Goal: Complete application form: Complete application form

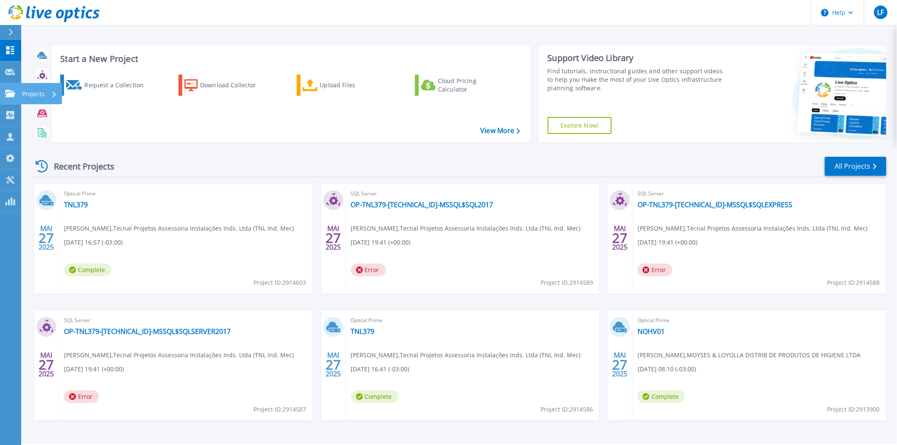
click at [27, 92] on p "Projects" at bounding box center [33, 94] width 22 height 22
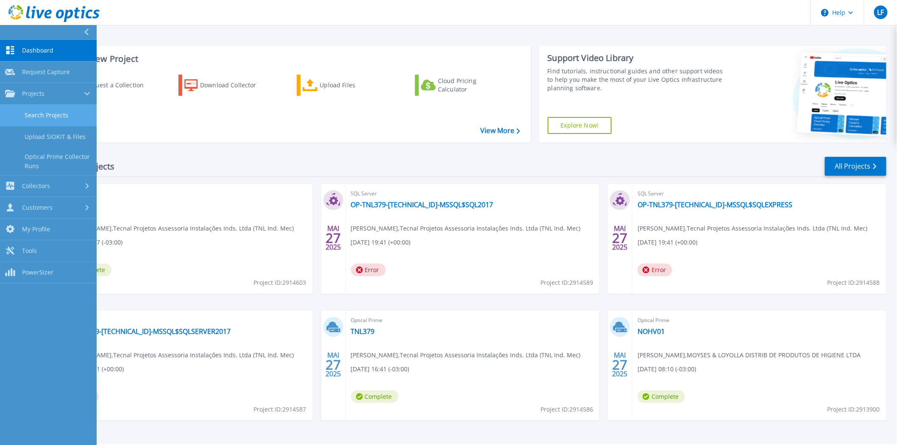
click at [42, 113] on link "Search Projects" at bounding box center [48, 116] width 97 height 22
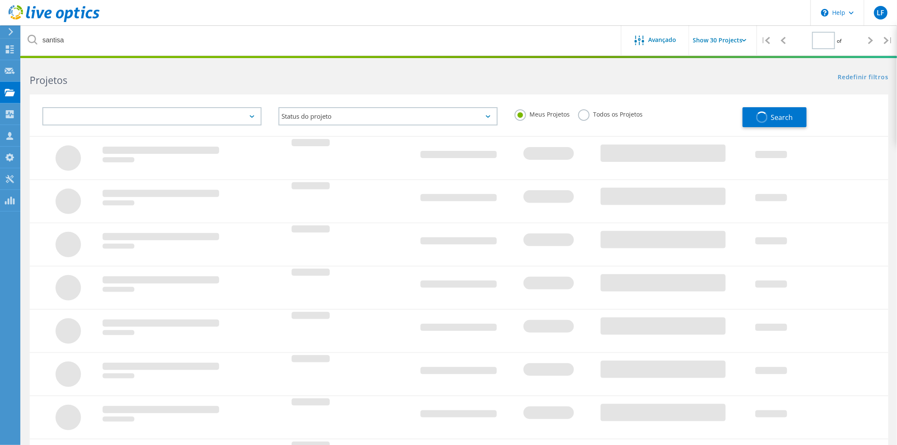
type input "1"
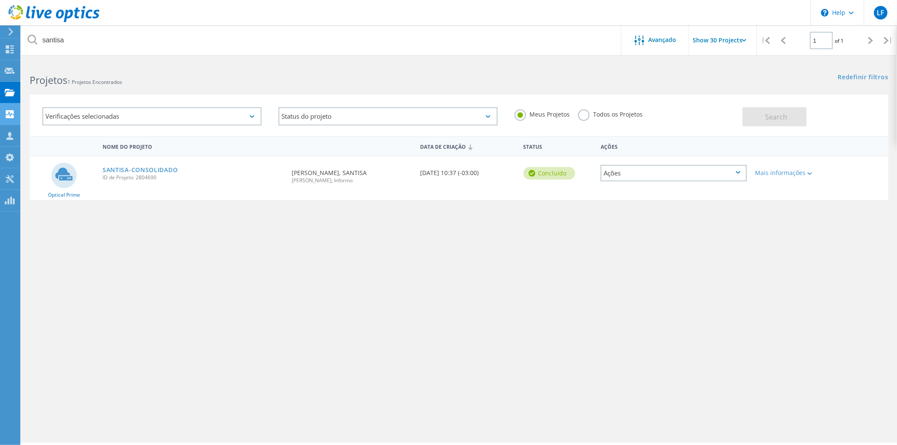
click at [0, 0] on div "Collectors" at bounding box center [0, 0] width 0 height 0
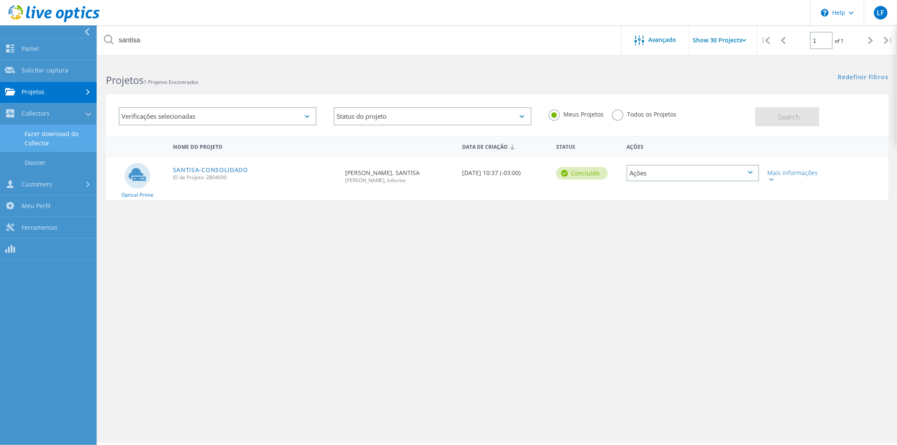
click at [39, 137] on link "Fazer download do Collector" at bounding box center [48, 138] width 97 height 27
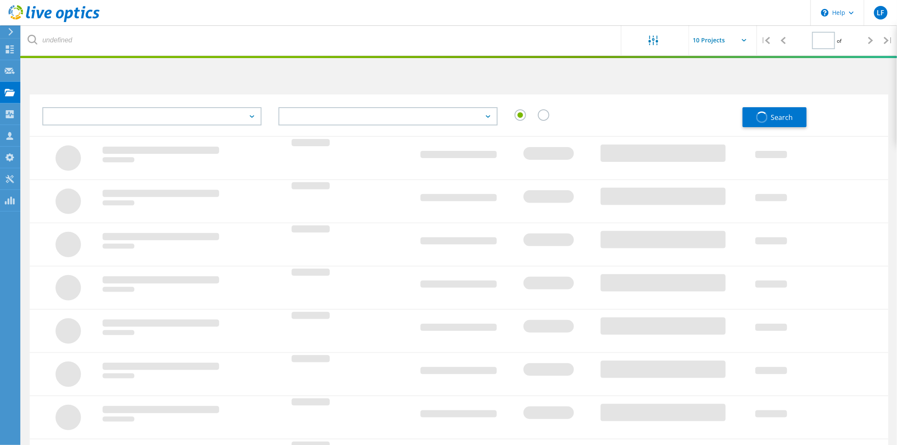
type input "1"
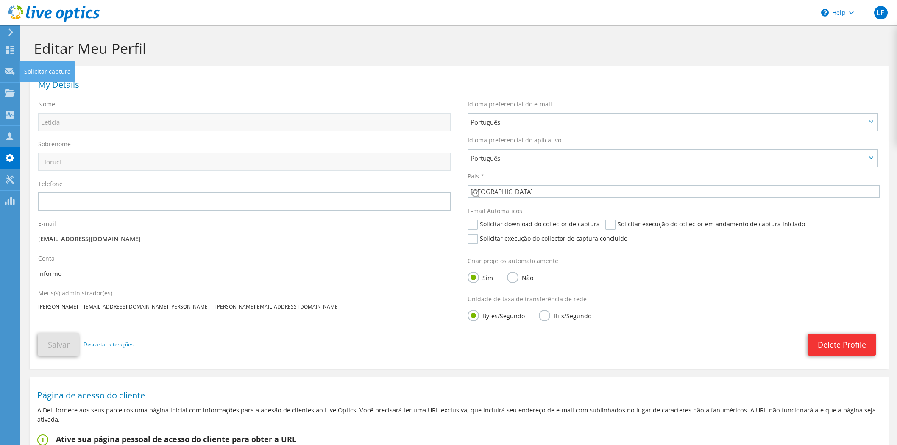
select select "30"
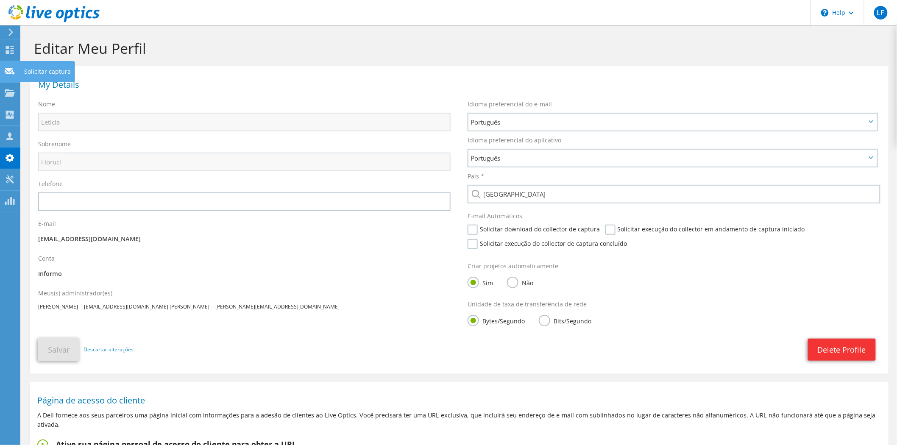
click at [35, 73] on div "Solicitar captura" at bounding box center [47, 71] width 55 height 21
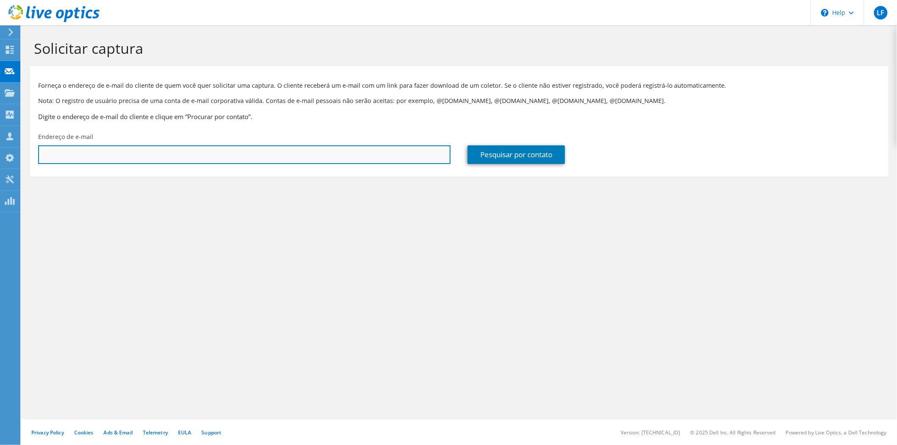
click at [172, 157] on input "text" at bounding box center [244, 154] width 413 height 19
paste input "[PERSON_NAME][EMAIL_ADDRESS][DOMAIN_NAME]"
type input "[PERSON_NAME][EMAIL_ADDRESS][DOMAIN_NAME]"
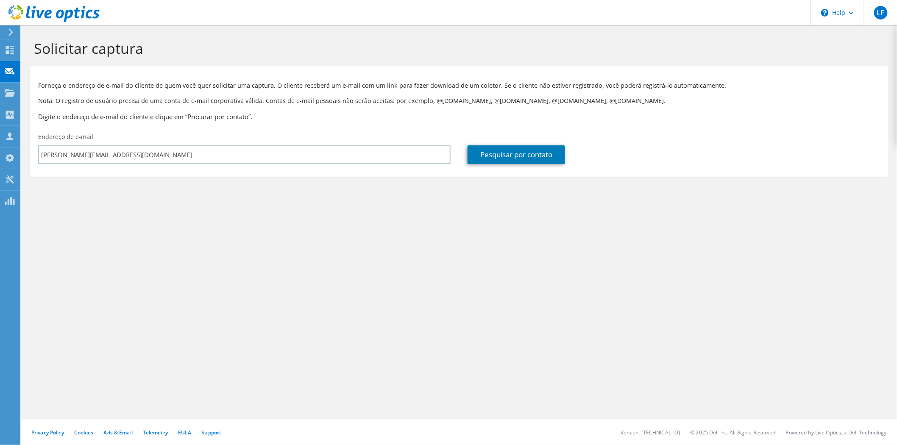
click at [499, 145] on div "Pesquisar por contato" at bounding box center [674, 148] width 430 height 40
click at [495, 154] on link "Pesquisar por contato" at bounding box center [517, 154] width 98 height 19
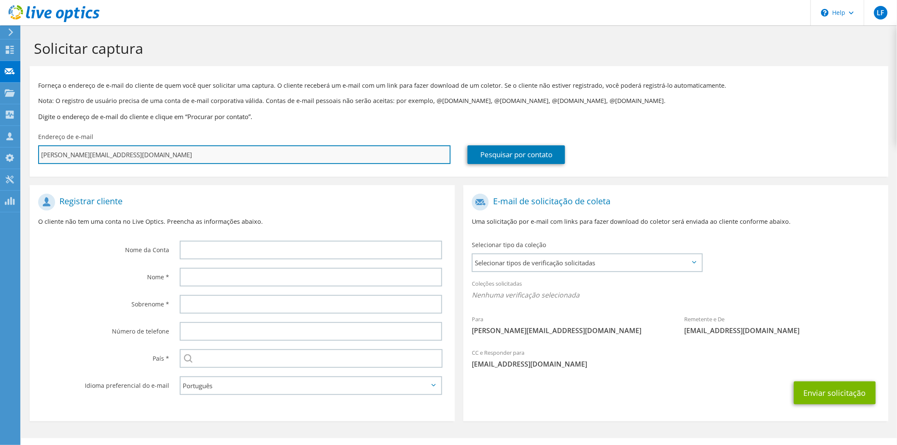
click at [87, 154] on input "[PERSON_NAME][EMAIL_ADDRESS][DOMAIN_NAME]" at bounding box center [244, 154] width 413 height 19
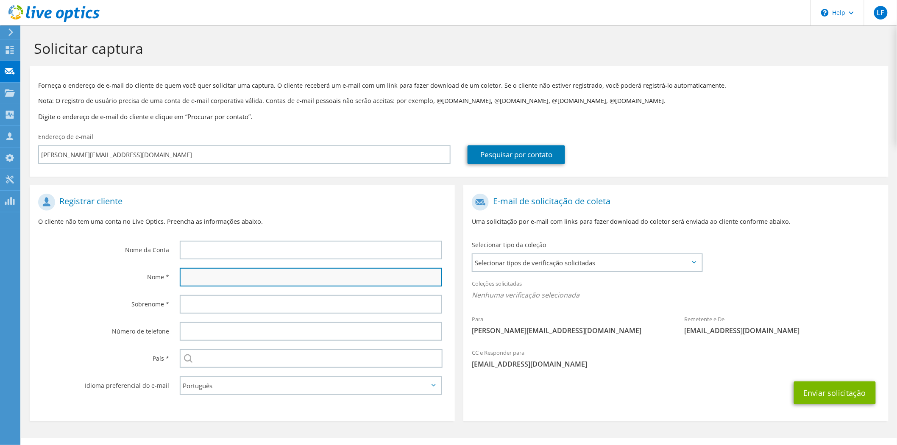
click at [209, 282] on input "text" at bounding box center [311, 277] width 262 height 19
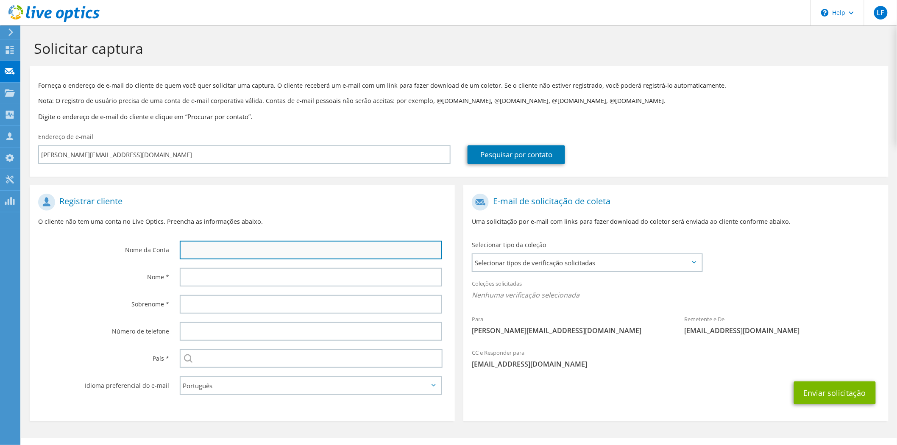
click at [210, 246] on input "text" at bounding box center [311, 250] width 262 height 19
paste input "NXA Tecnologia"
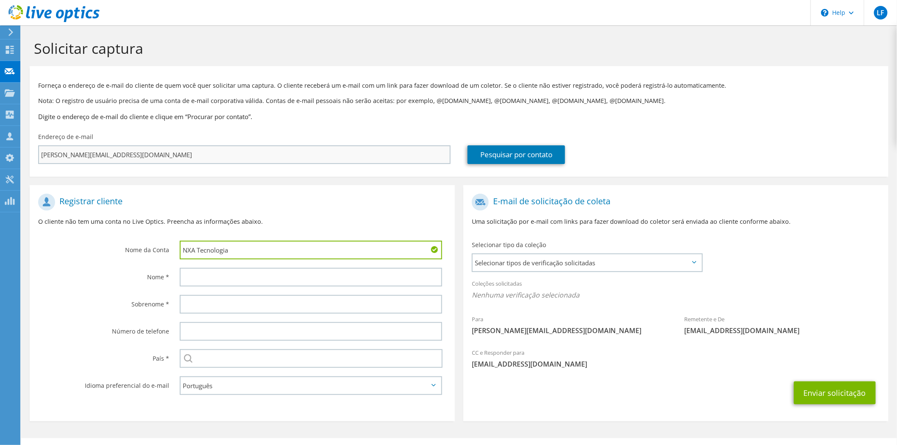
type input "NXA Tecnologia"
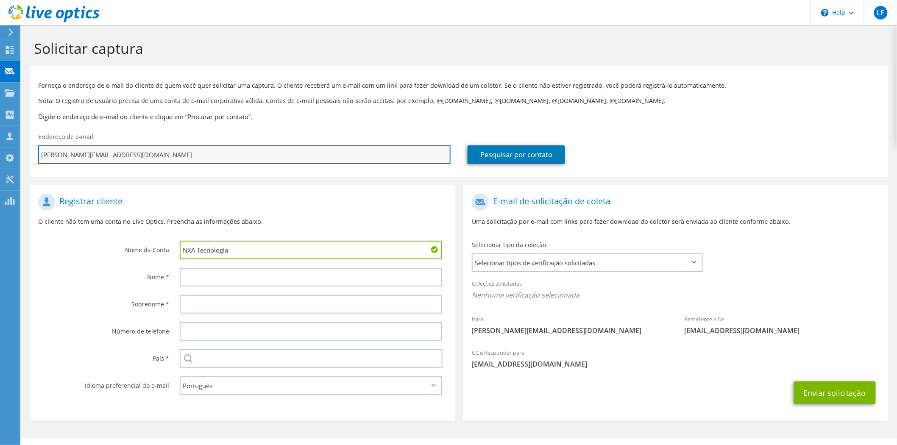
drag, startPoint x: 129, startPoint y: 158, endPoint x: 38, endPoint y: 158, distance: 90.7
click at [39, 158] on input "[PERSON_NAME][EMAIL_ADDRESS][DOMAIN_NAME]" at bounding box center [244, 154] width 413 height 19
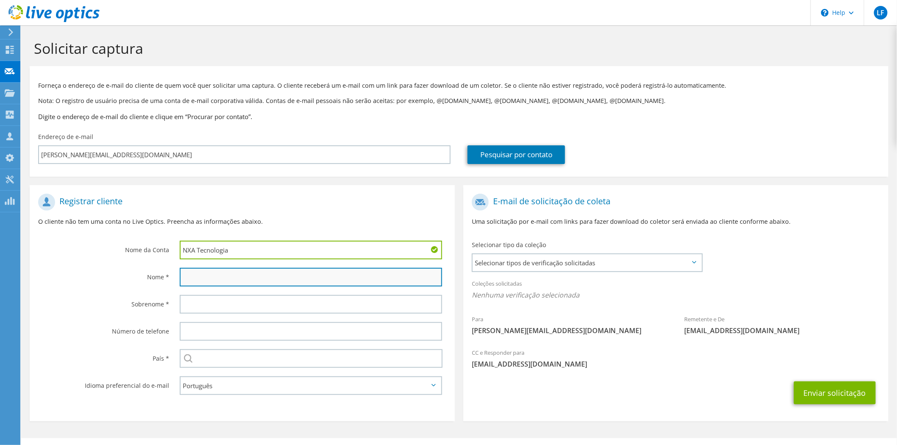
click at [204, 282] on input "text" at bounding box center [311, 277] width 262 height 19
paste input "[PERSON_NAME][EMAIL_ADDRESS][DOMAIN_NAME]"
type input "[PERSON_NAME][EMAIL_ADDRESS][DOMAIN_NAME]"
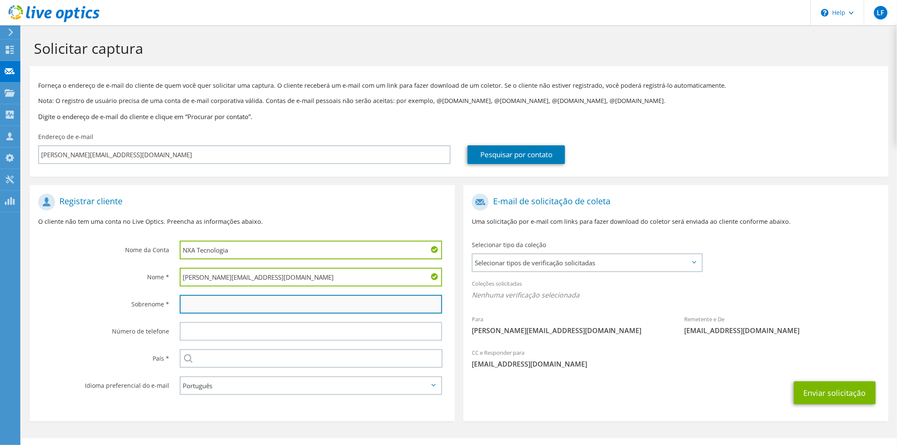
click at [202, 304] on input "text" at bounding box center [311, 304] width 262 height 19
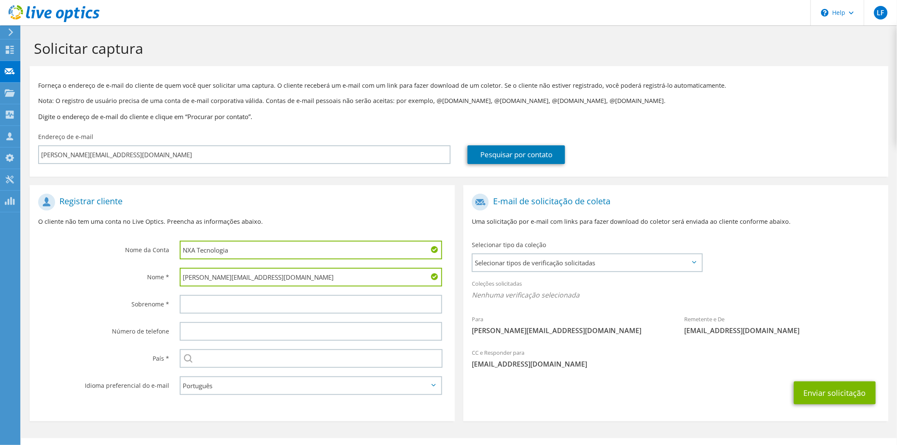
click at [193, 274] on input "[PERSON_NAME][EMAIL_ADDRESS][DOMAIN_NAME]" at bounding box center [311, 277] width 262 height 19
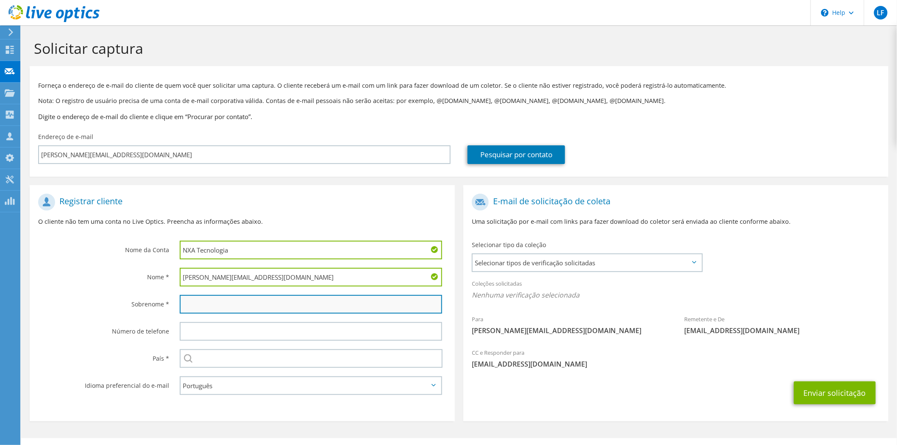
click at [193, 299] on input "text" at bounding box center [311, 304] width 262 height 19
paste input "[PERSON_NAME]"
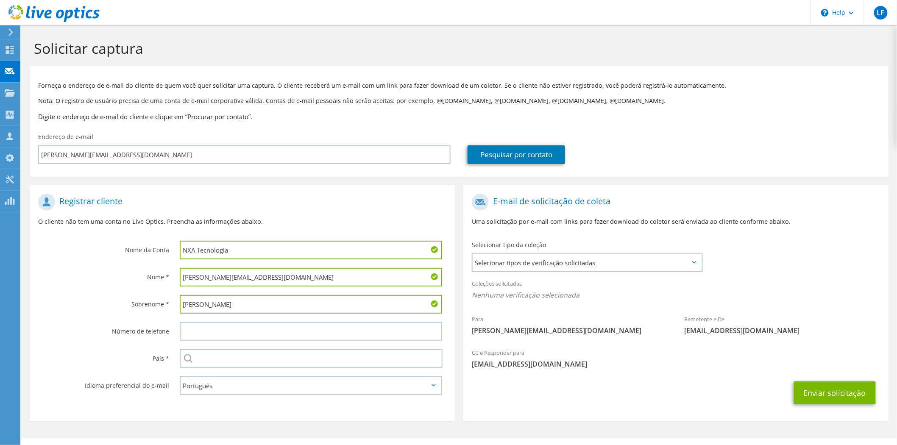
type input "[PERSON_NAME]"
click at [209, 273] on input "[PERSON_NAME][EMAIL_ADDRESS][DOMAIN_NAME]" at bounding box center [311, 277] width 262 height 19
click at [201, 275] on input "[PERSON_NAME][EMAIL_ADDRESS][DOMAIN_NAME]" at bounding box center [311, 277] width 262 height 19
click at [260, 276] on input "[PERSON_NAME][EMAIL_ADDRESS][DOMAIN_NAME]" at bounding box center [311, 277] width 262 height 19
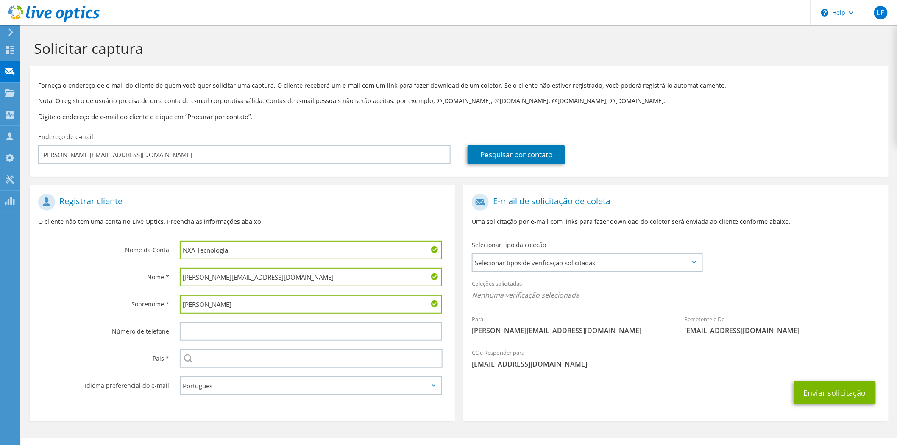
click at [274, 276] on input "[PERSON_NAME][EMAIL_ADDRESS][DOMAIN_NAME]" at bounding box center [311, 277] width 262 height 19
drag, startPoint x: 285, startPoint y: 276, endPoint x: 120, endPoint y: 268, distance: 165.2
click at [123, 268] on div "Nome * [EMAIL_ADDRESS][DOMAIN_NAME]" at bounding box center [242, 277] width 425 height 27
drag, startPoint x: 217, startPoint y: 276, endPoint x: 209, endPoint y: 277, distance: 8.2
click at [216, 276] on input "[PERSON_NAME][EMAIL_ADDRESS][DOMAIN_NAME]" at bounding box center [311, 277] width 262 height 19
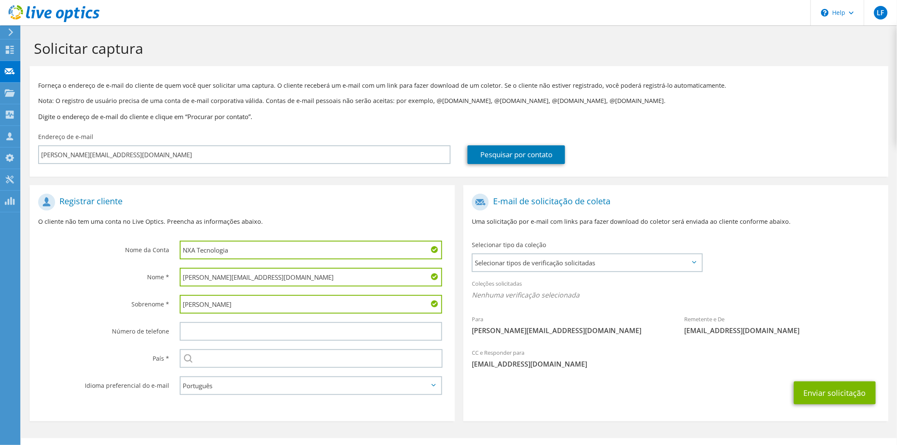
click at [215, 277] on input "[PERSON_NAME][EMAIL_ADDRESS][DOMAIN_NAME]" at bounding box center [311, 277] width 262 height 19
drag, startPoint x: 215, startPoint y: 277, endPoint x: 311, endPoint y: 277, distance: 95.8
click at [311, 277] on input "[PERSON_NAME][EMAIL_ADDRESS][DOMAIN_NAME]" at bounding box center [311, 277] width 262 height 19
click at [186, 276] on input "[PERSON_NAME]" at bounding box center [311, 277] width 262 height 19
type input "[PERSON_NAME]"
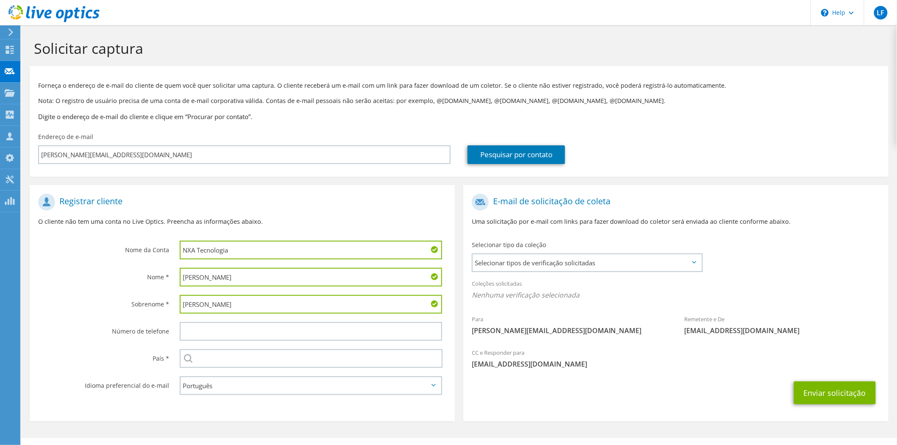
click at [190, 302] on input "[PERSON_NAME]" at bounding box center [311, 304] width 262 height 19
type input "Cruz"
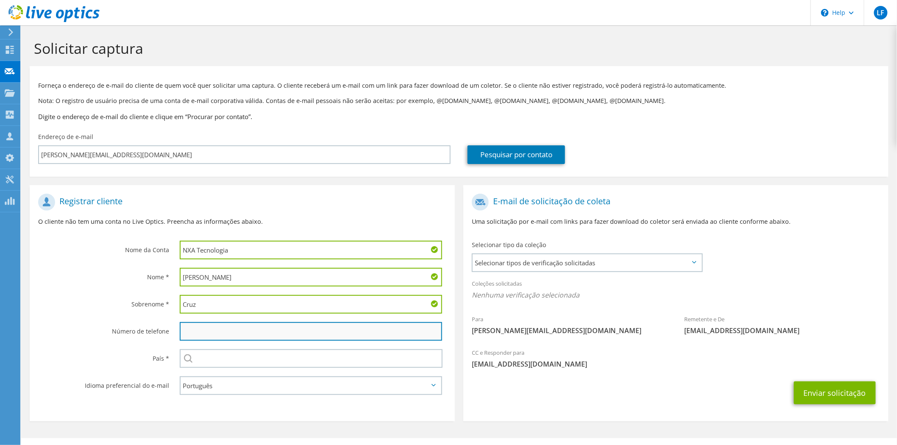
click at [202, 324] on input "text" at bounding box center [311, 331] width 262 height 19
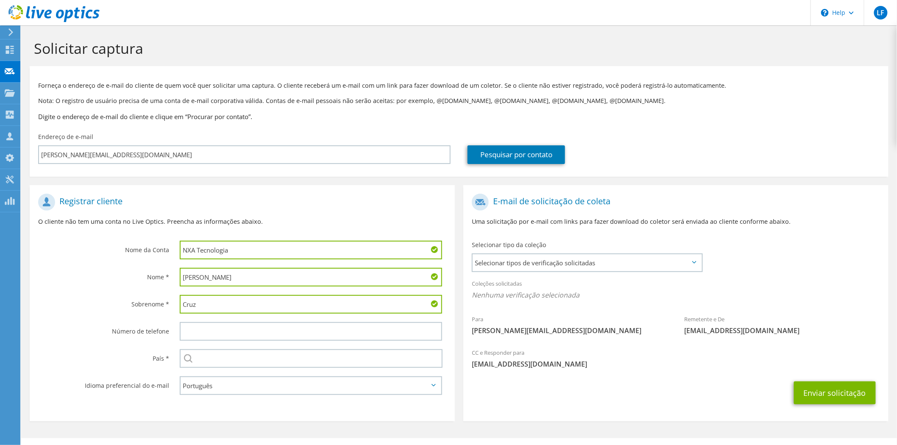
click at [81, 288] on div "Nome *" at bounding box center [101, 277] width 142 height 26
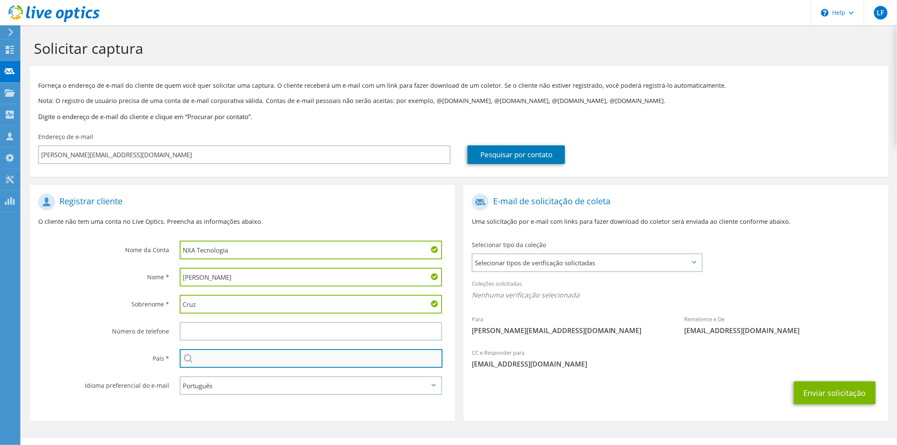
click at [214, 355] on input "text" at bounding box center [311, 358] width 263 height 19
type input "[GEOGRAPHIC_DATA]"
click at [99, 323] on label "Número de telefone" at bounding box center [103, 329] width 131 height 14
click at [564, 263] on span "Selecionar tipos de verificação solicitadas" at bounding box center [587, 262] width 229 height 17
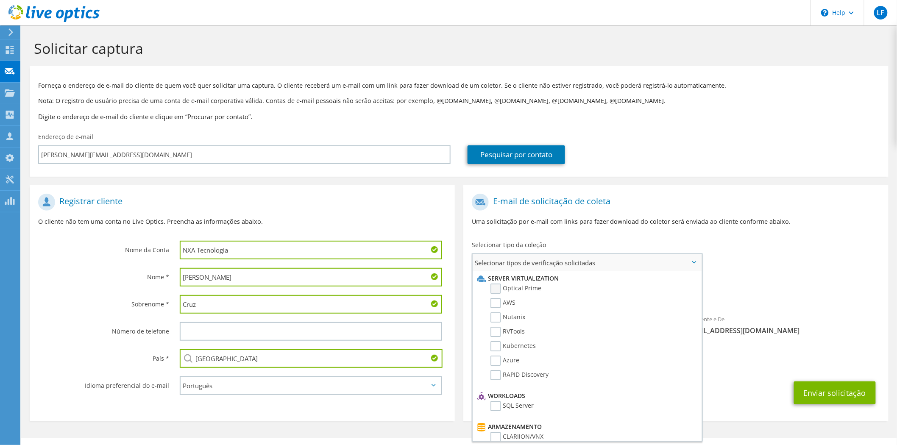
click at [519, 286] on label "Optical Prime" at bounding box center [516, 289] width 51 height 10
click at [0, 0] on input "Optical Prime" at bounding box center [0, 0] width 0 height 0
click at [841, 311] on div "Coleções solicitadas Nenhuma verificação selecionada Optical Prime" at bounding box center [675, 294] width 425 height 38
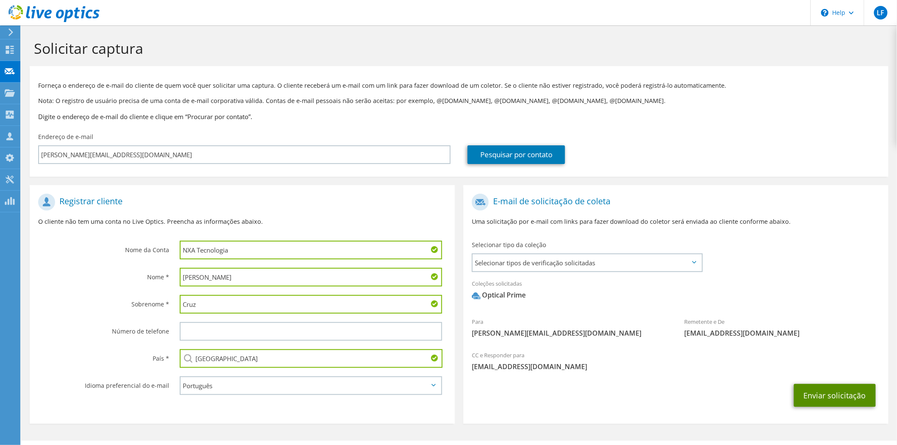
click at [842, 393] on button "Enviar solicitação" at bounding box center [835, 395] width 82 height 23
